Goal: Transaction & Acquisition: Purchase product/service

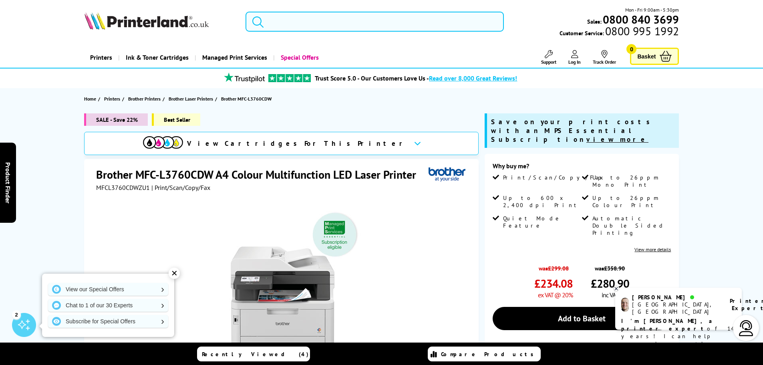
click at [444, 24] on input "search" at bounding box center [374, 22] width 258 height 20
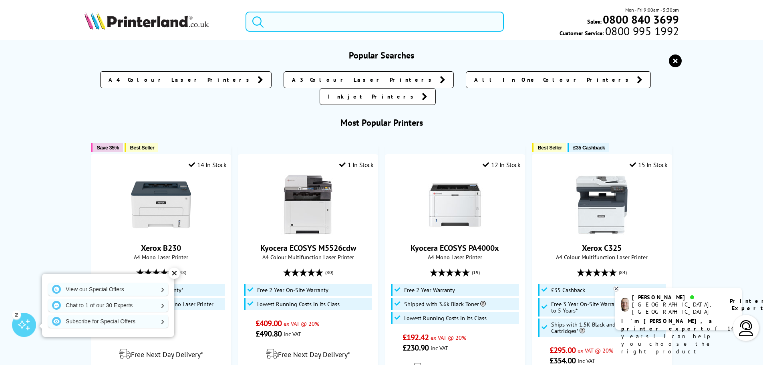
paste input "mfc-l3780cdw"
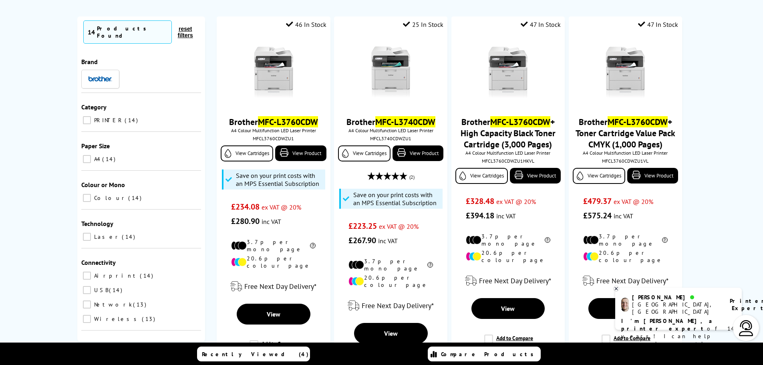
scroll to position [102, 0]
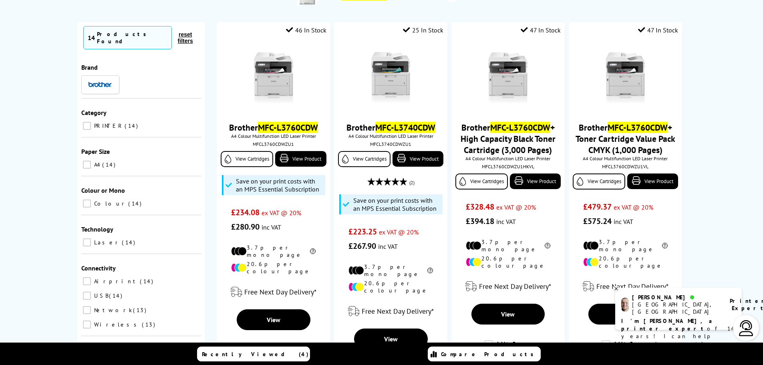
type input "mfc-l3780cdw"
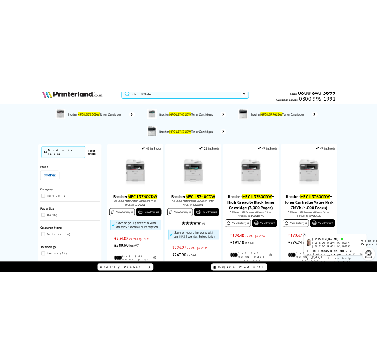
scroll to position [0, 0]
